Goal: Information Seeking & Learning: Find specific fact

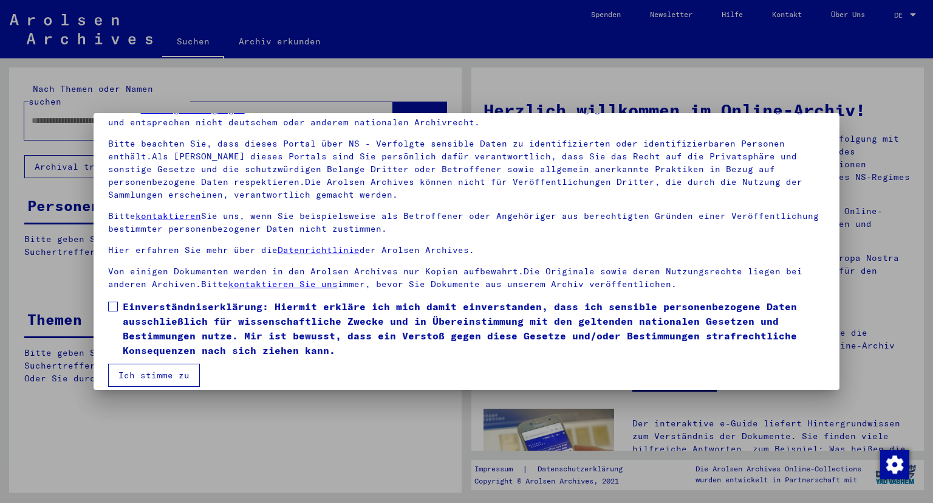
scroll to position [75, 0]
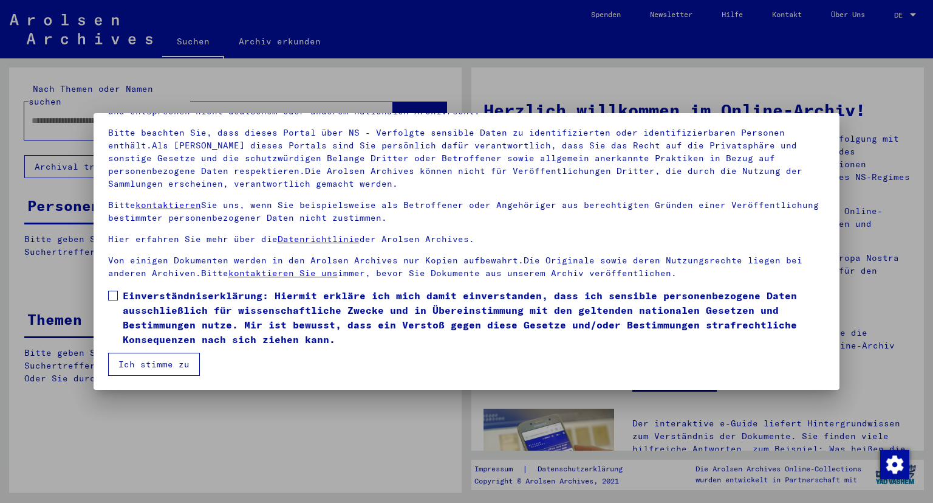
click at [100, 290] on mat-dialog-content "Unsere Nutzungsbedingungen wurden durch den Internationalen Ausschuss als obers…" at bounding box center [467, 230] width 747 height 292
click at [104, 292] on mat-dialog-content "Unsere Nutzungsbedingungen wurden durch den Internationalen Ausschuss als obers…" at bounding box center [467, 230] width 747 height 292
click at [115, 300] on label "Einverständniserklärung: Hiermit erkläre ich mich damit einverstanden, dass ich…" at bounding box center [467, 317] width 718 height 58
click at [123, 371] on button "Ich stimme zu" at bounding box center [154, 363] width 92 height 23
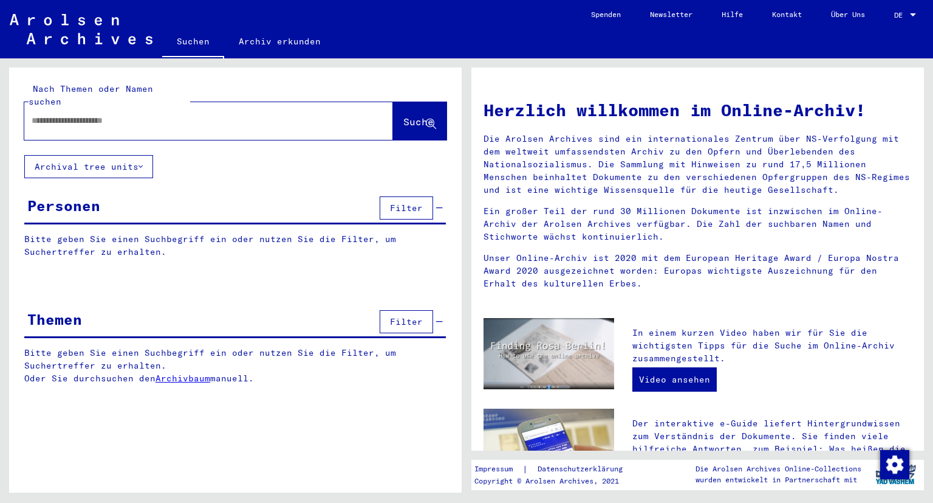
click at [45, 115] on div at bounding box center [190, 120] width 332 height 27
click at [50, 114] on input "text" at bounding box center [194, 120] width 325 height 13
type input "**********"
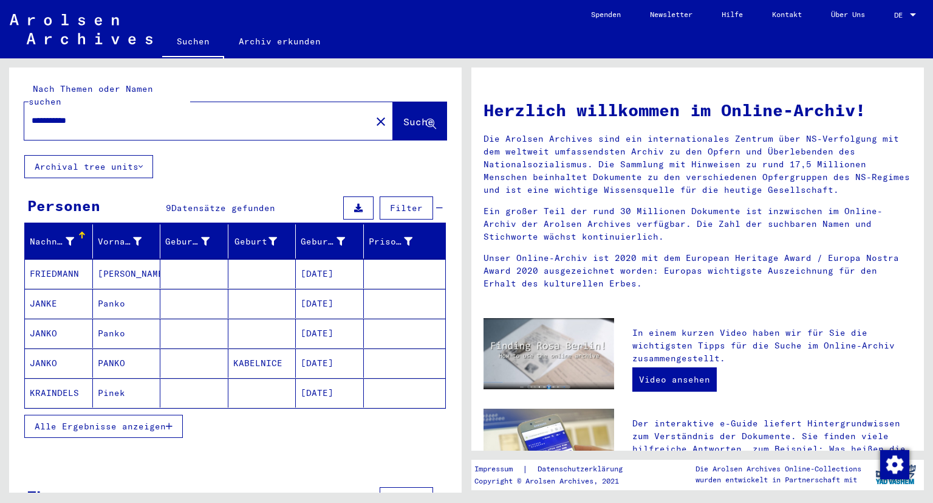
click at [123, 421] on span "Alle Ergebnisse anzeigen" at bounding box center [100, 426] width 131 height 11
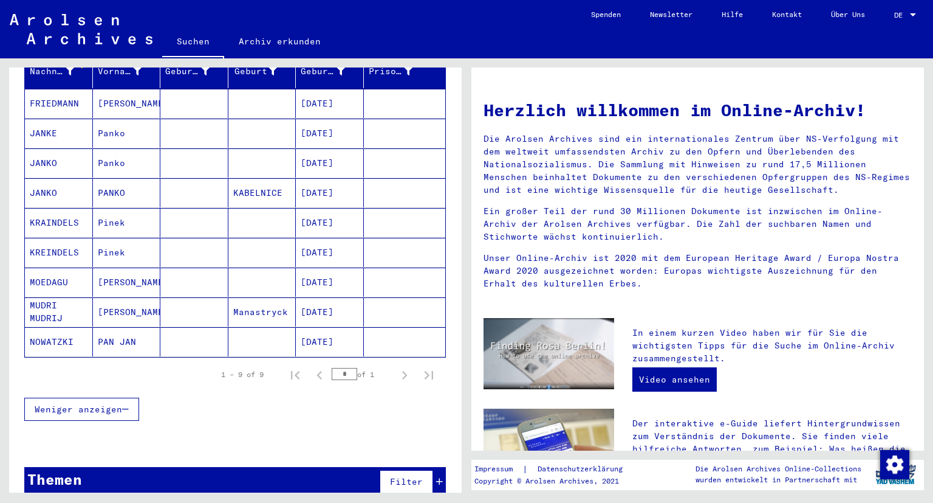
scroll to position [172, 0]
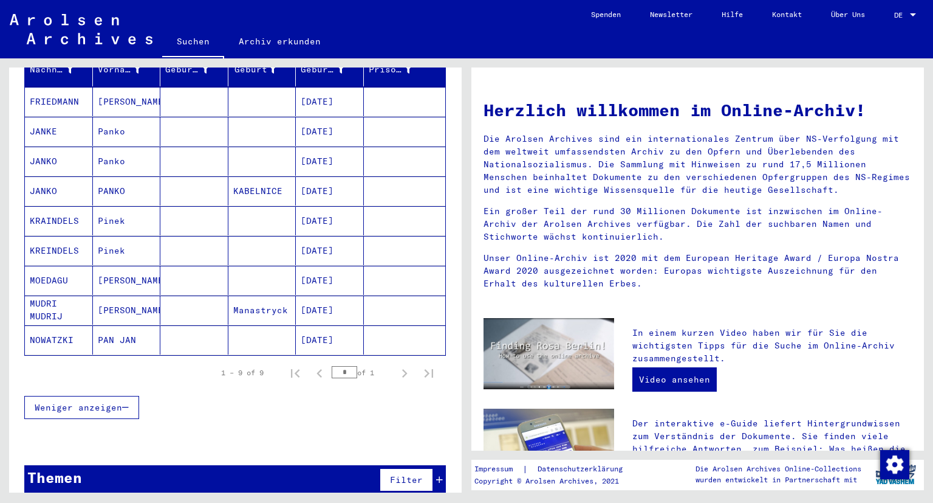
click at [442, 475] on icon at bounding box center [439, 479] width 7 height 9
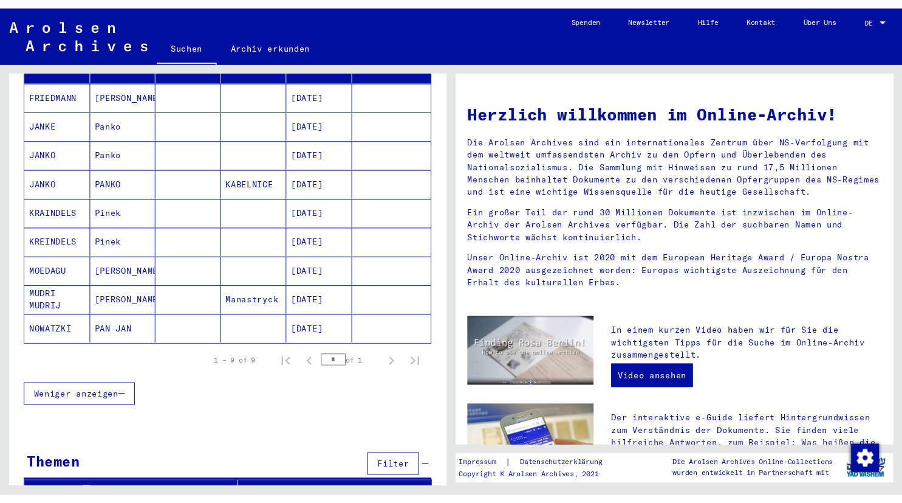
scroll to position [182, 0]
